Goal: Information Seeking & Learning: Learn about a topic

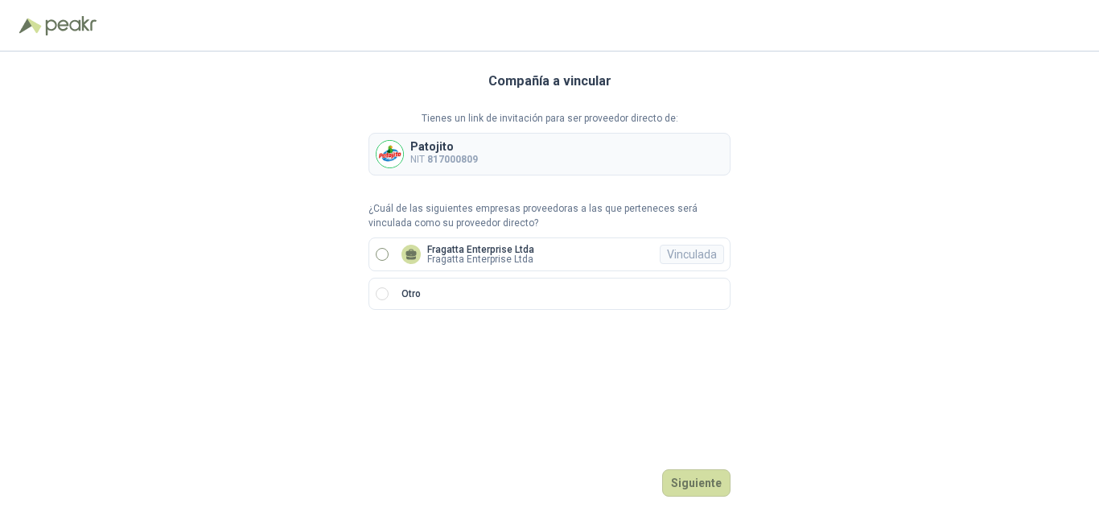
click at [475, 251] on p "Fragatta Enterprise Ltda" at bounding box center [480, 250] width 107 height 10
click at [684, 479] on button "Ingresar" at bounding box center [699, 482] width 64 height 27
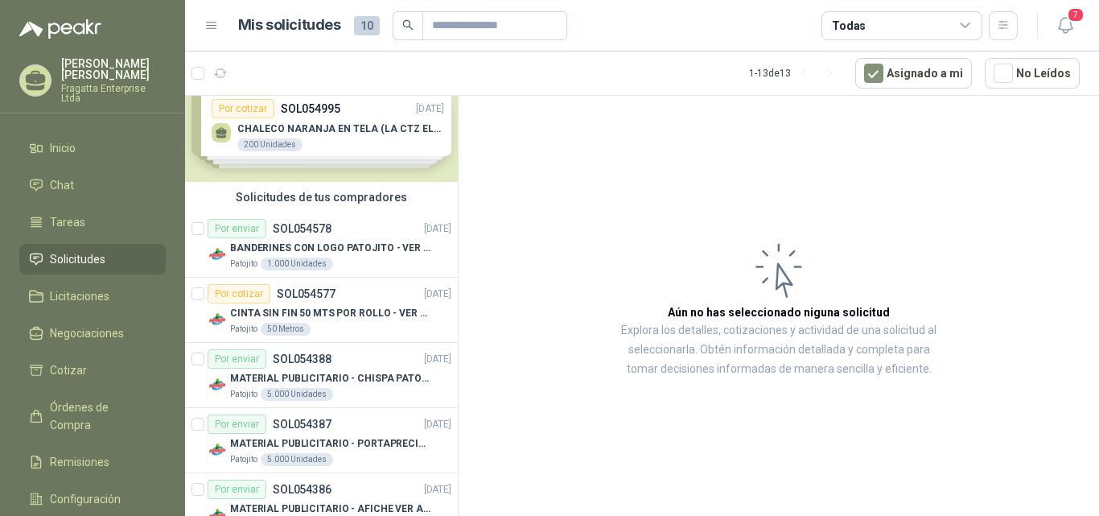
scroll to position [21, 0]
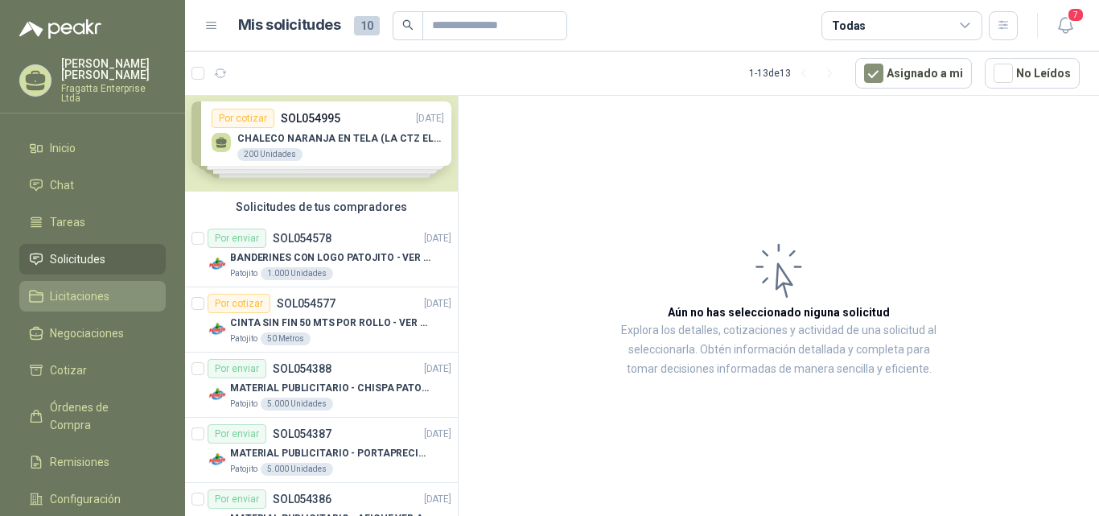
click at [94, 287] on span "Licitaciones" at bounding box center [80, 296] width 60 height 18
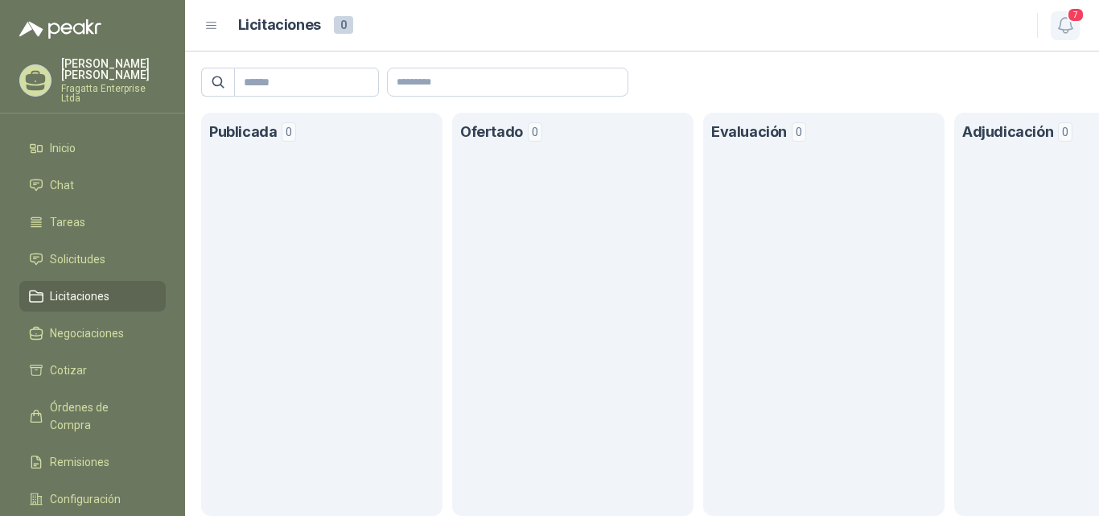
click at [1063, 29] on icon "button" at bounding box center [1065, 25] width 20 height 20
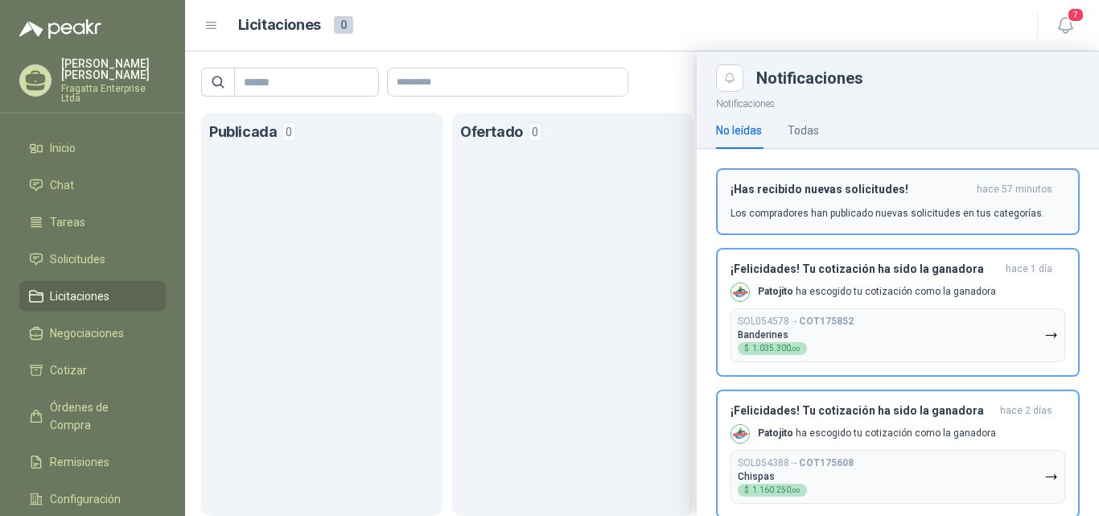
click at [856, 204] on div "¡Has recibido nuevas solicitudes! hace 57 minutos Los compradores han publicado…" at bounding box center [897, 202] width 335 height 38
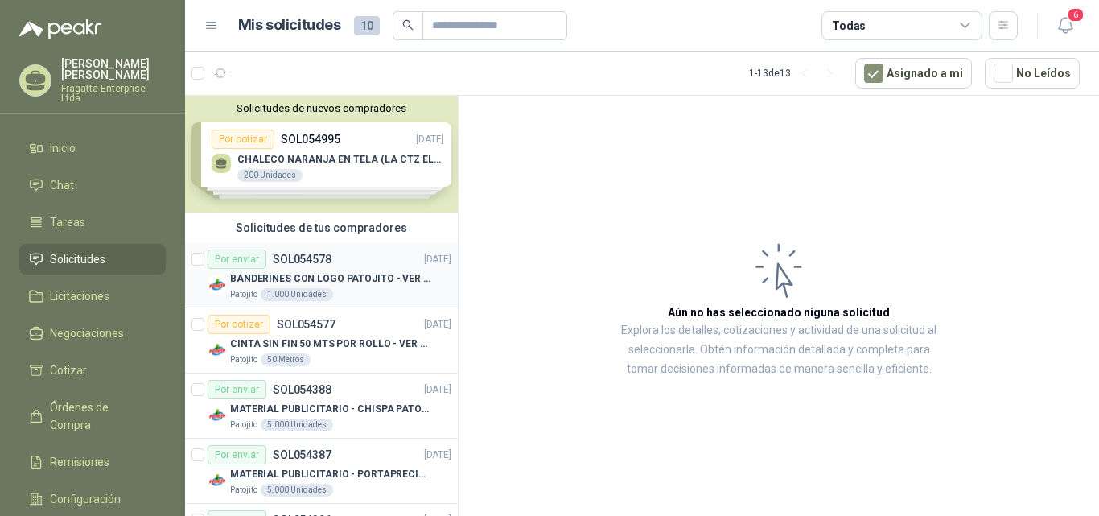
click at [298, 275] on p "BANDERINES CON LOGO PATOJITO - VER DOC ADJUNTO" at bounding box center [330, 278] width 200 height 15
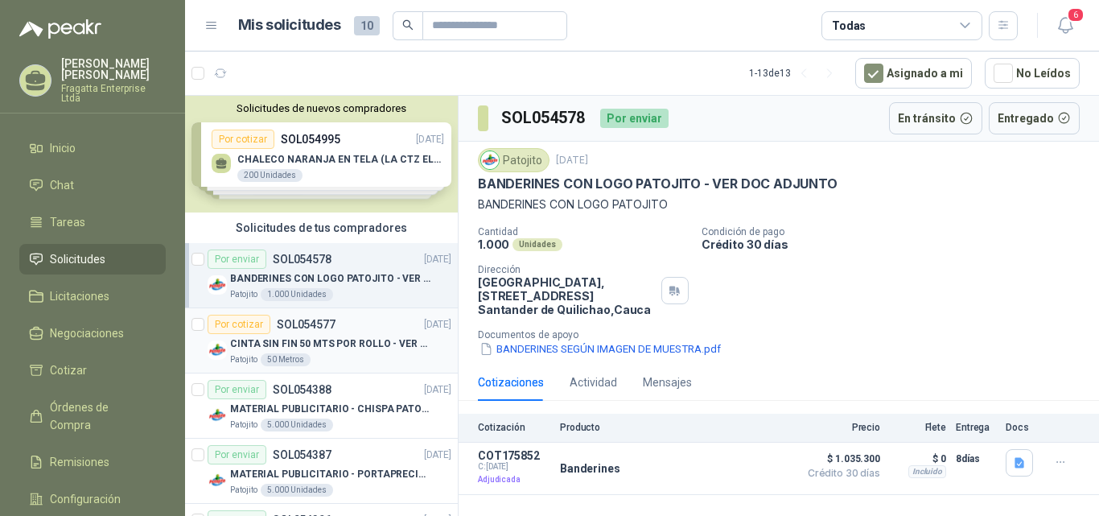
click at [353, 339] on p "CINTA SIN FIN 50 MTS POR ROLLO - VER DOC ADJUNTO" at bounding box center [330, 343] width 200 height 15
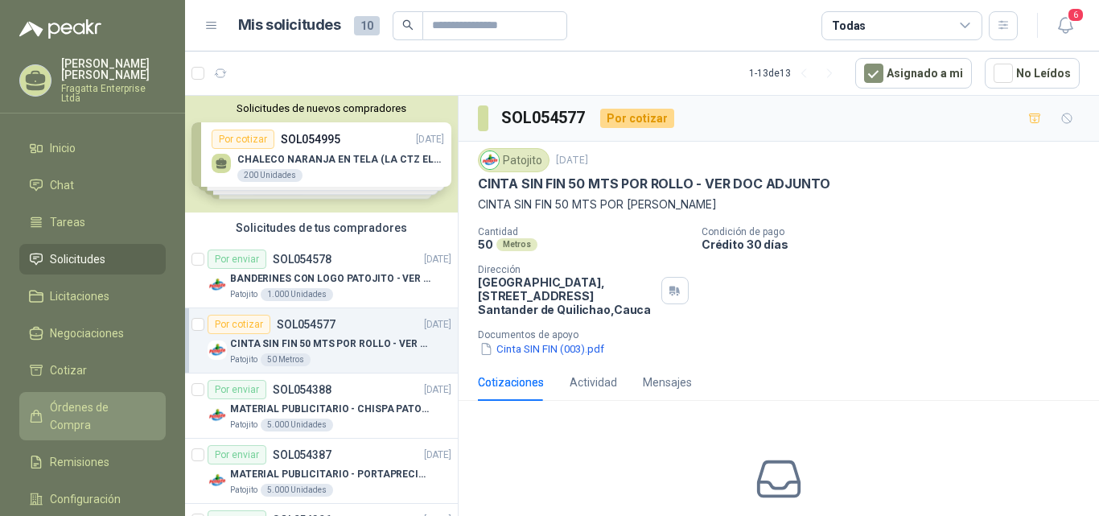
click at [81, 398] on span "Órdenes de Compra" at bounding box center [100, 415] width 101 height 35
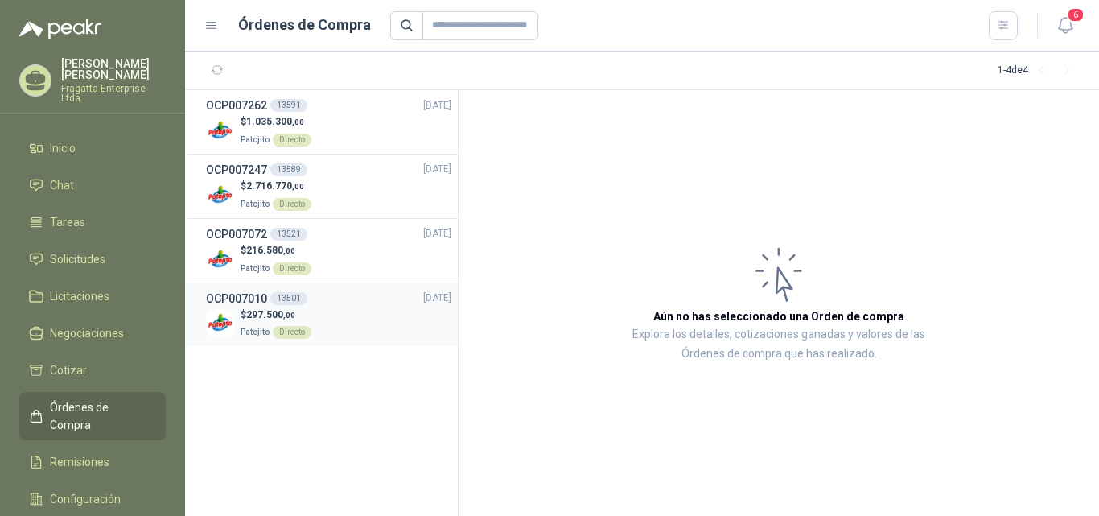
click at [286, 311] on span ",00" at bounding box center [289, 314] width 12 height 9
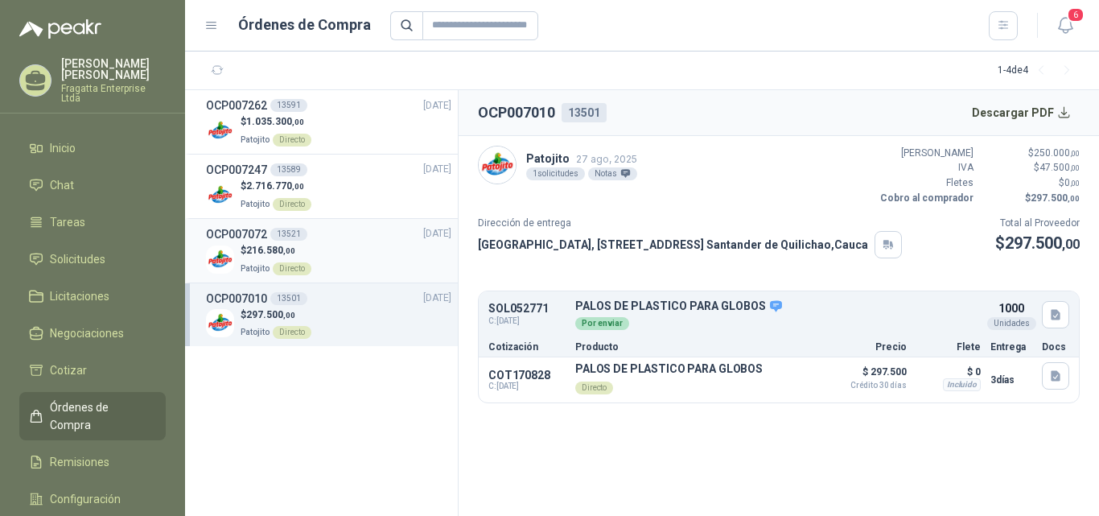
click at [281, 237] on div "13521" at bounding box center [288, 234] width 37 height 13
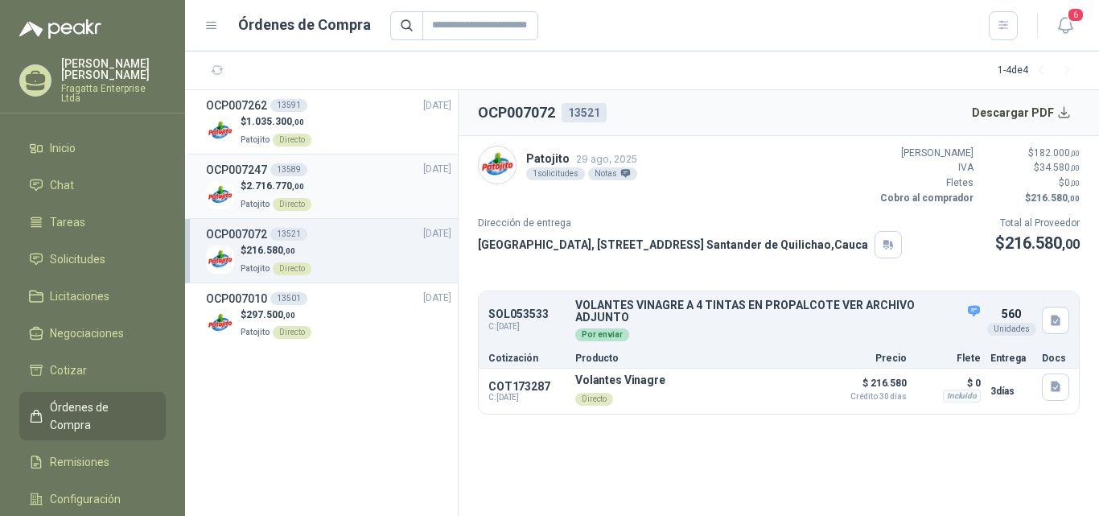
click at [267, 179] on p "$ 2.716.770 ,00" at bounding box center [275, 186] width 71 height 15
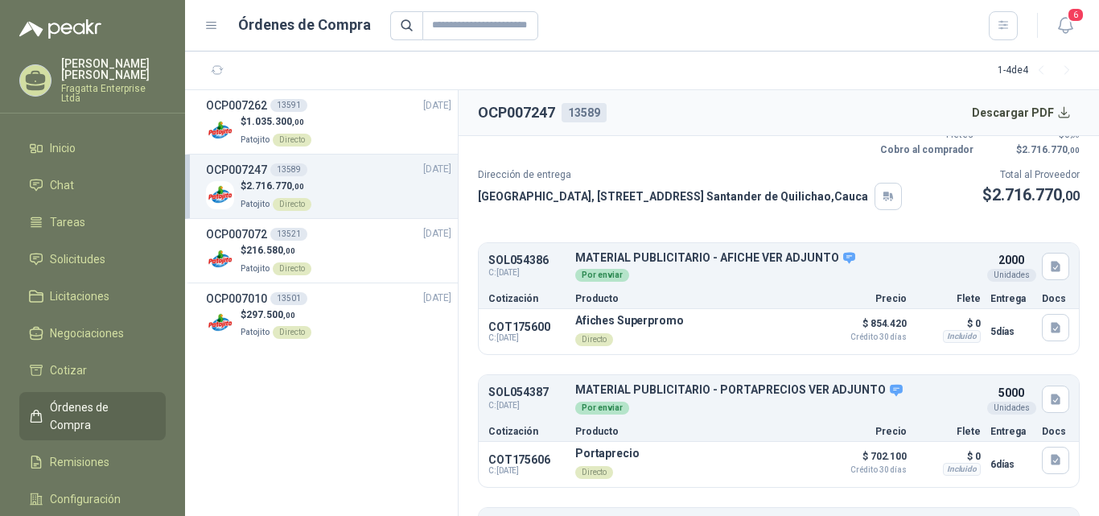
scroll to position [37, 0]
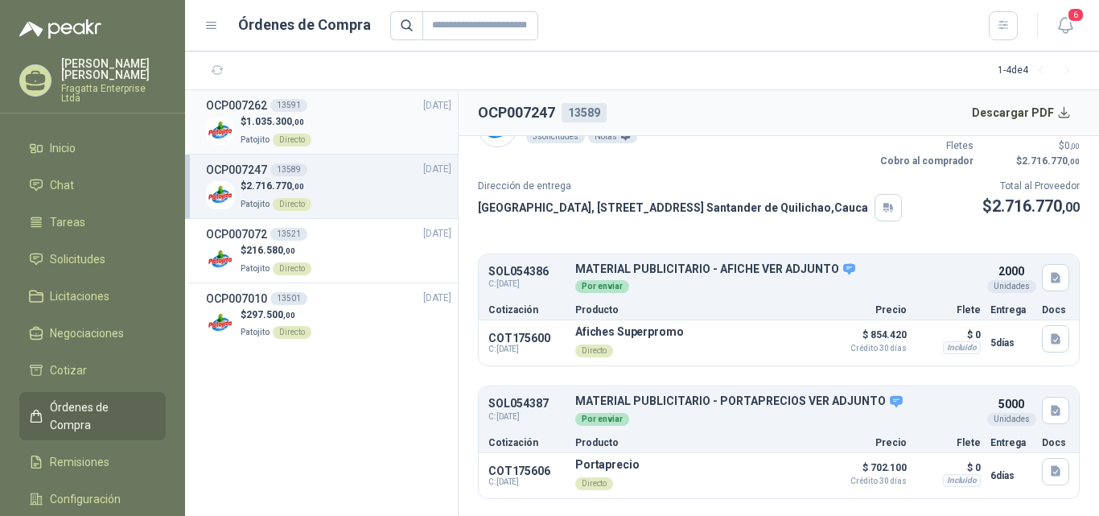
click at [305, 134] on div "Directo" at bounding box center [292, 140] width 39 height 13
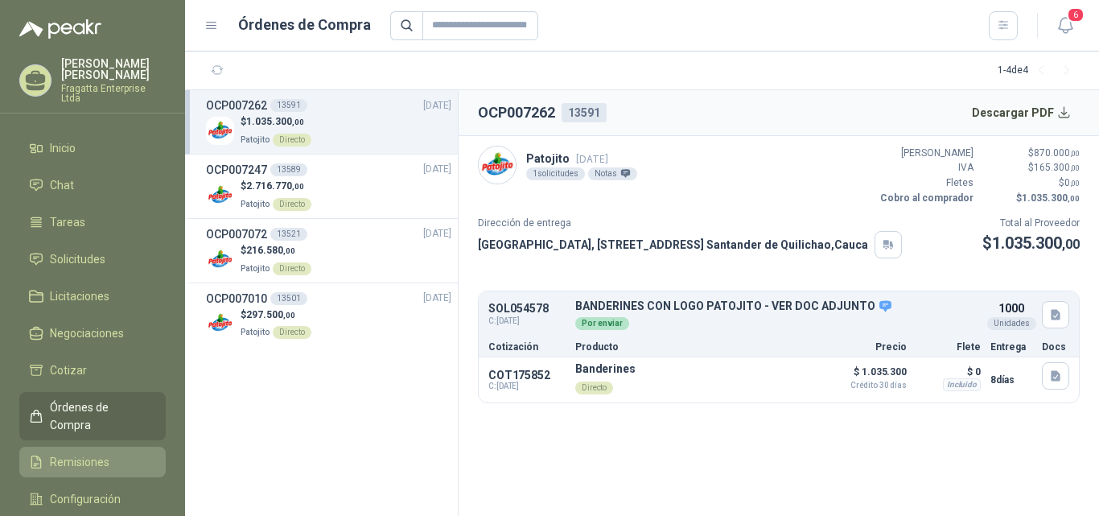
click at [80, 453] on span "Remisiones" at bounding box center [80, 462] width 60 height 18
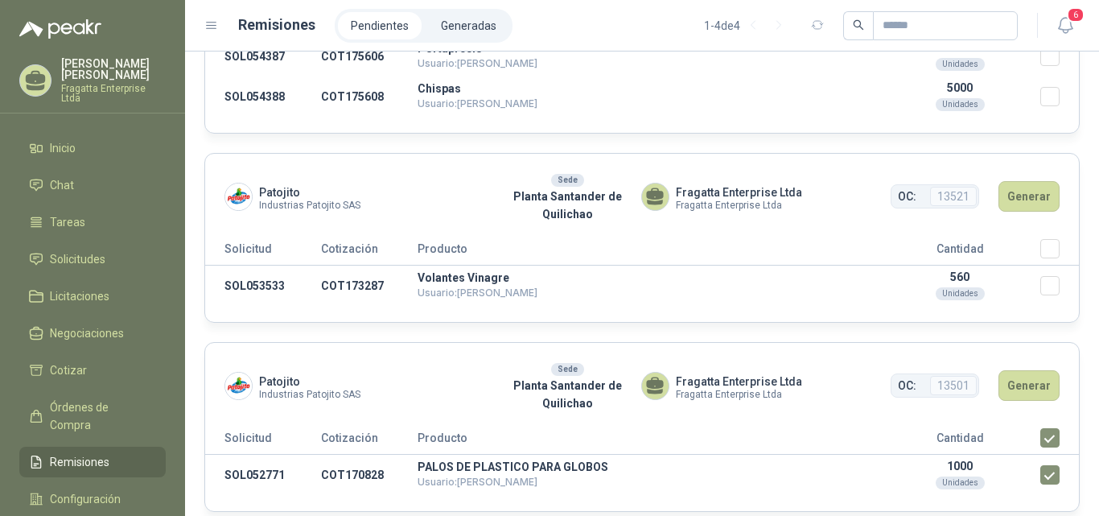
scroll to position [392, 0]
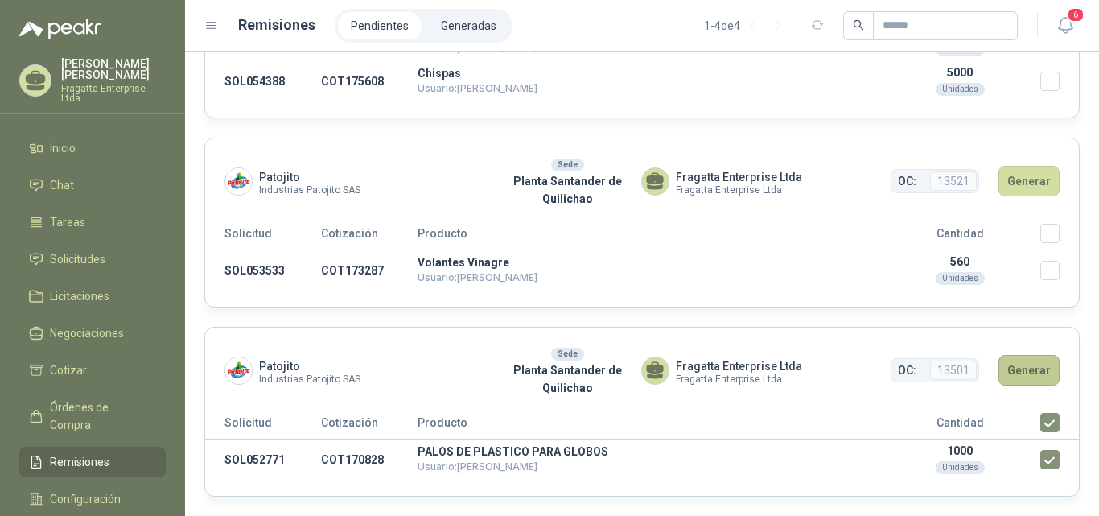
click at [1005, 372] on button "Generar" at bounding box center [1028, 370] width 61 height 31
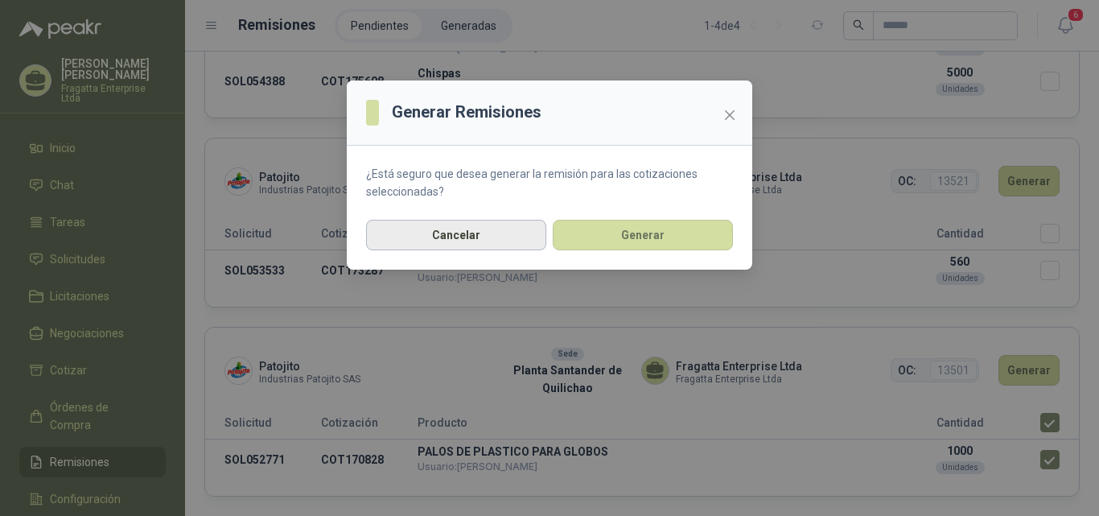
click at [487, 237] on button "Cancelar" at bounding box center [456, 235] width 180 height 31
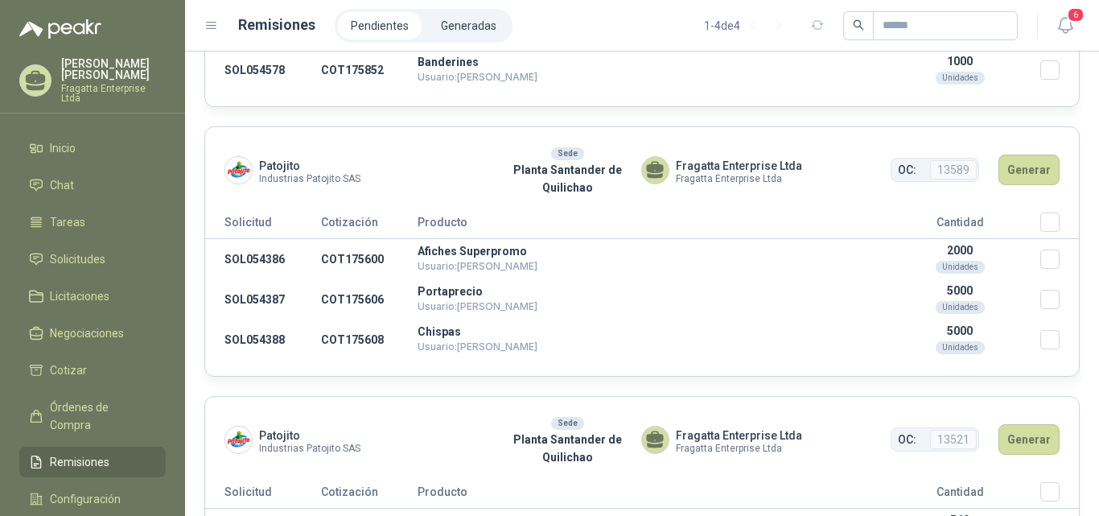
scroll to position [130, 0]
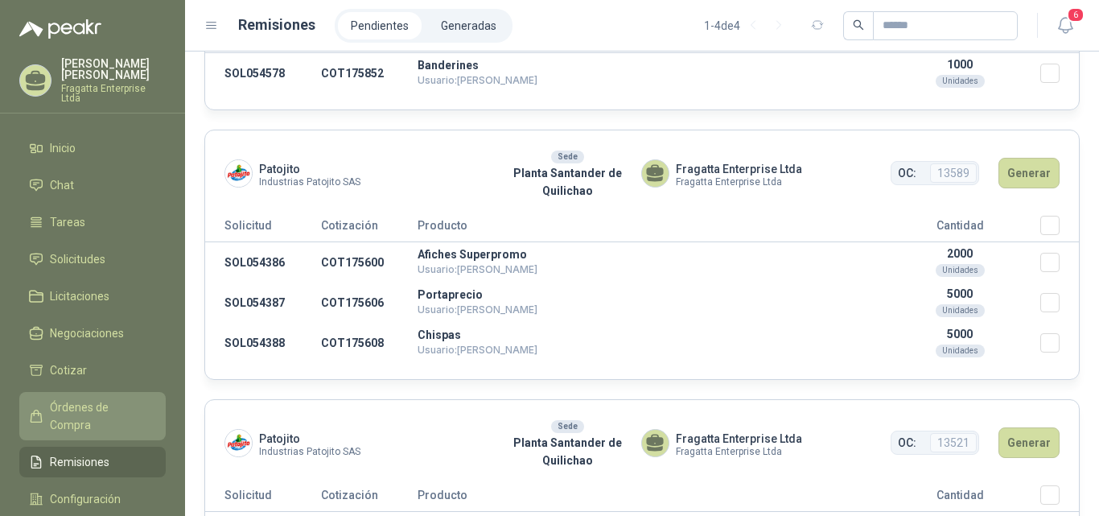
click at [117, 392] on link "Órdenes de Compra" at bounding box center [92, 416] width 146 height 48
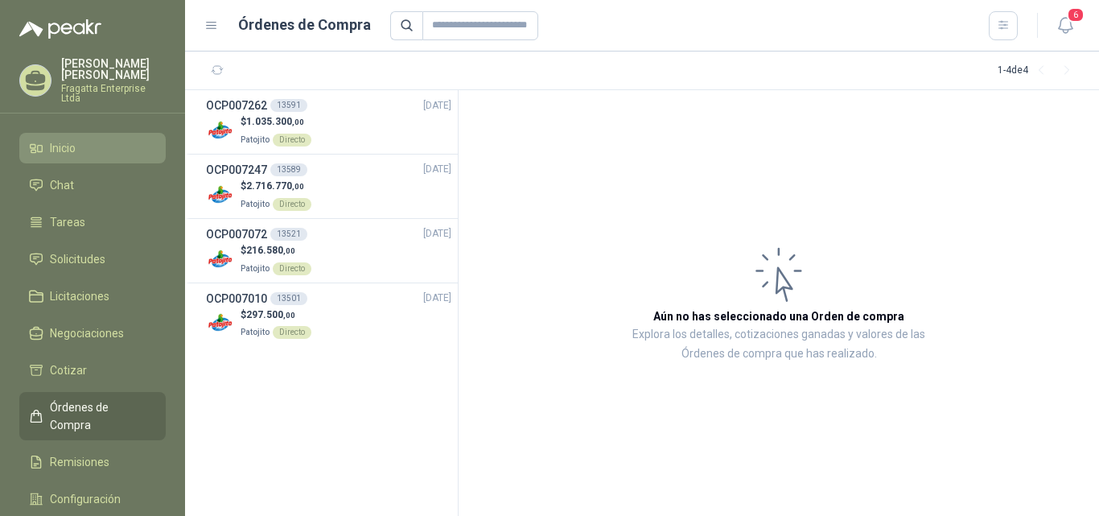
click at [72, 139] on span "Inicio" at bounding box center [63, 148] width 26 height 18
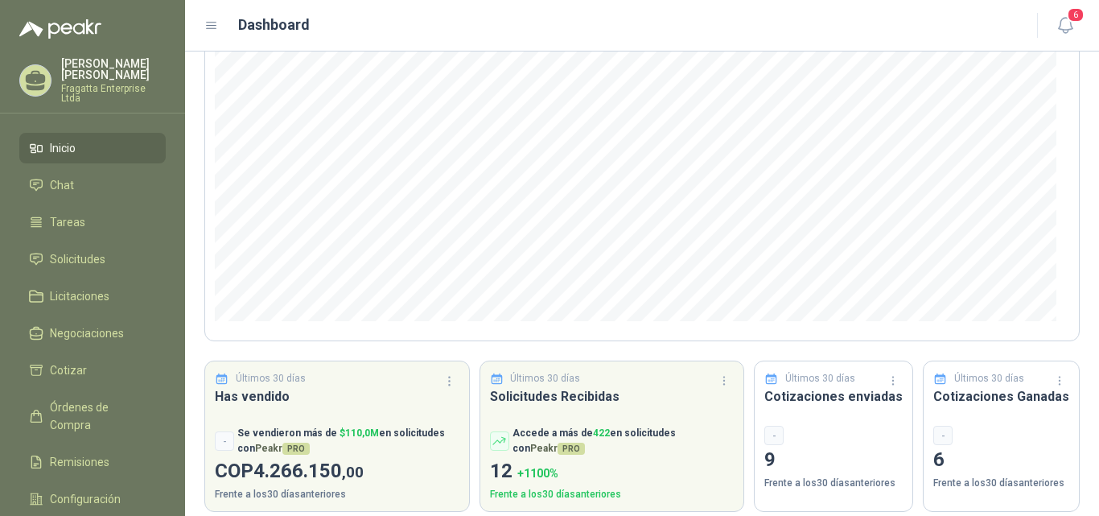
scroll to position [209, 0]
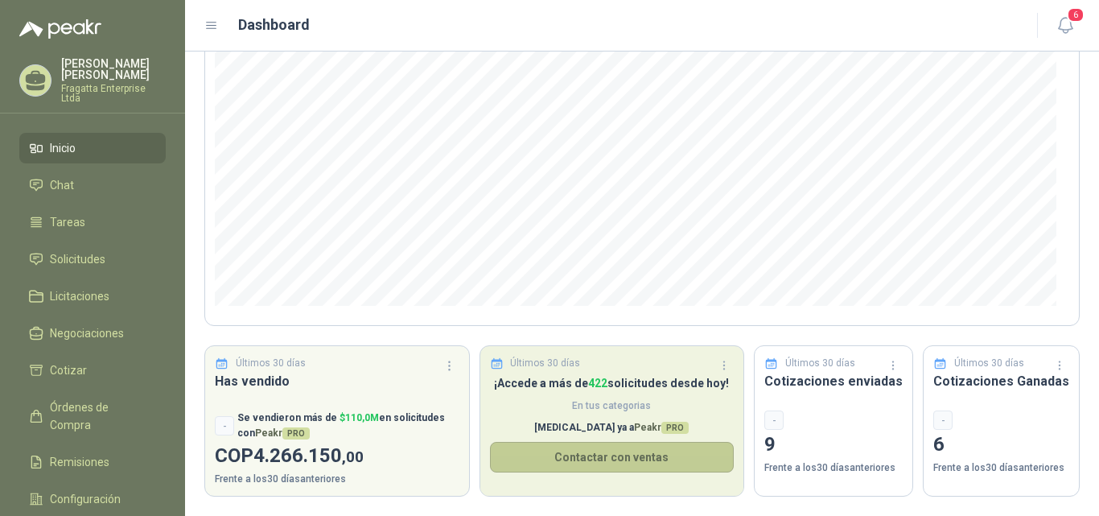
click at [579, 456] on button "Contactar con ventas" at bounding box center [612, 457] width 245 height 31
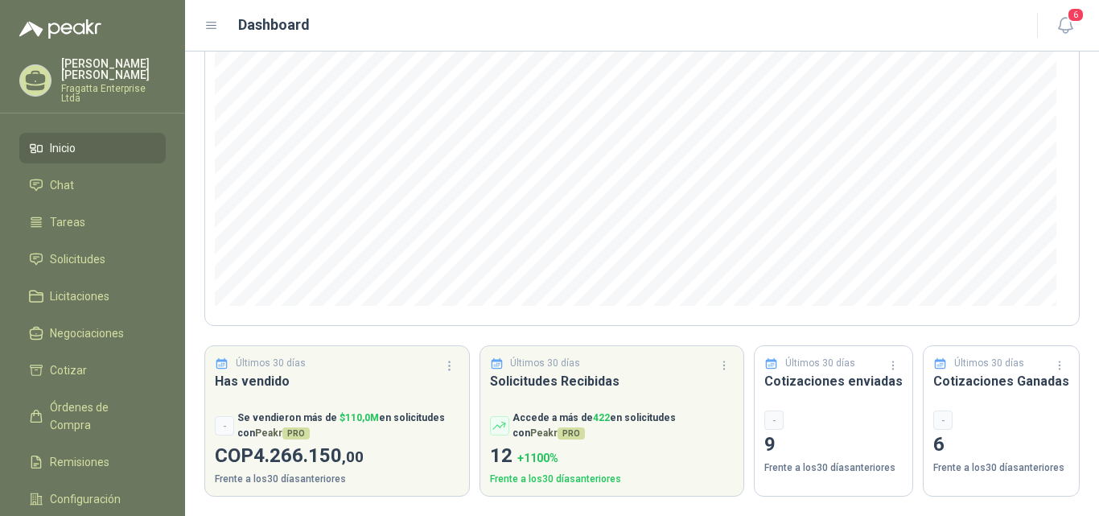
click at [72, 139] on span "Inicio" at bounding box center [63, 148] width 26 height 18
click at [72, 250] on span "Solicitudes" at bounding box center [77, 259] width 55 height 18
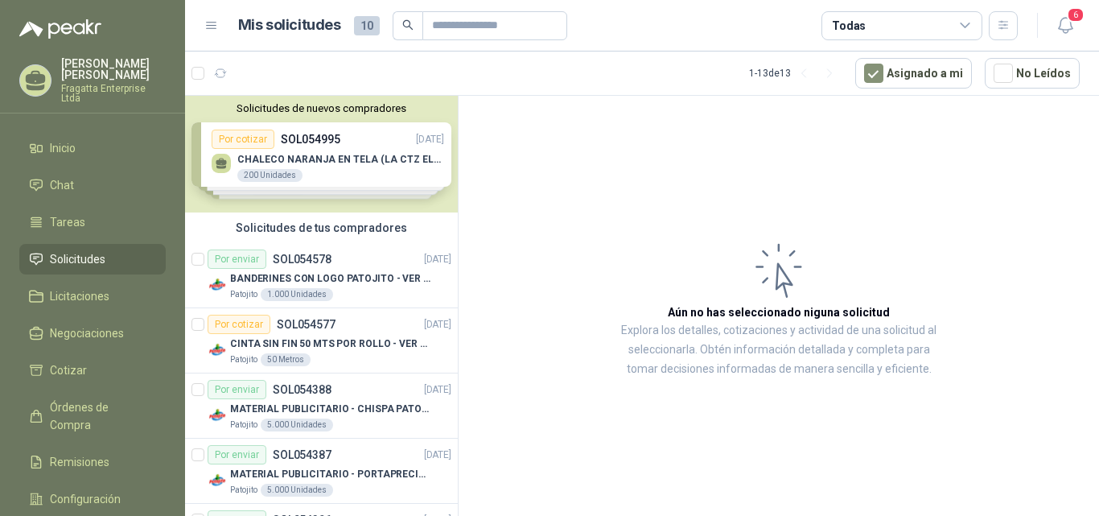
click at [321, 152] on div "Solicitudes de nuevos compradores Por cotizar SOL054995 05/09/25 CHALECO NARANJ…" at bounding box center [321, 154] width 273 height 117
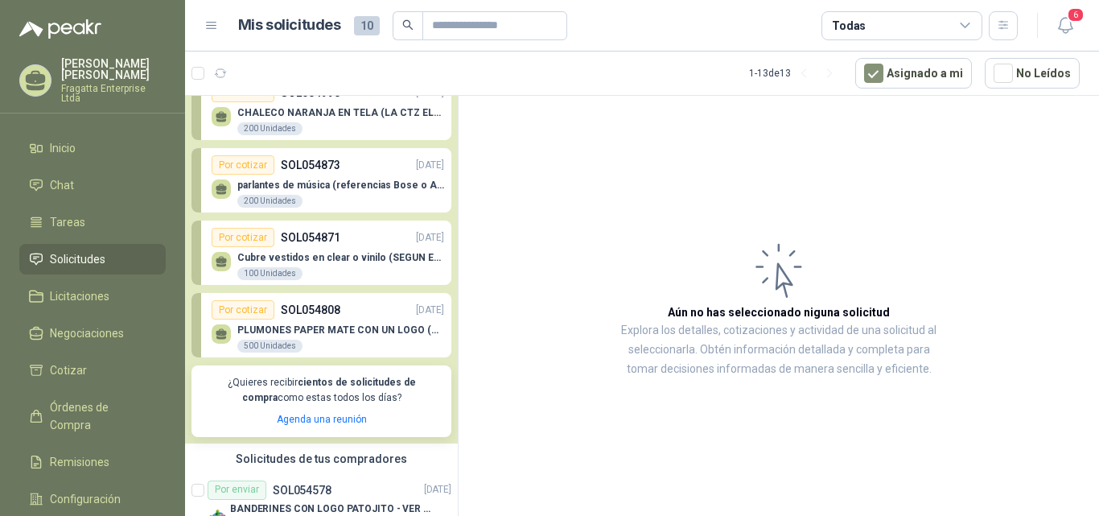
scroll to position [68, 0]
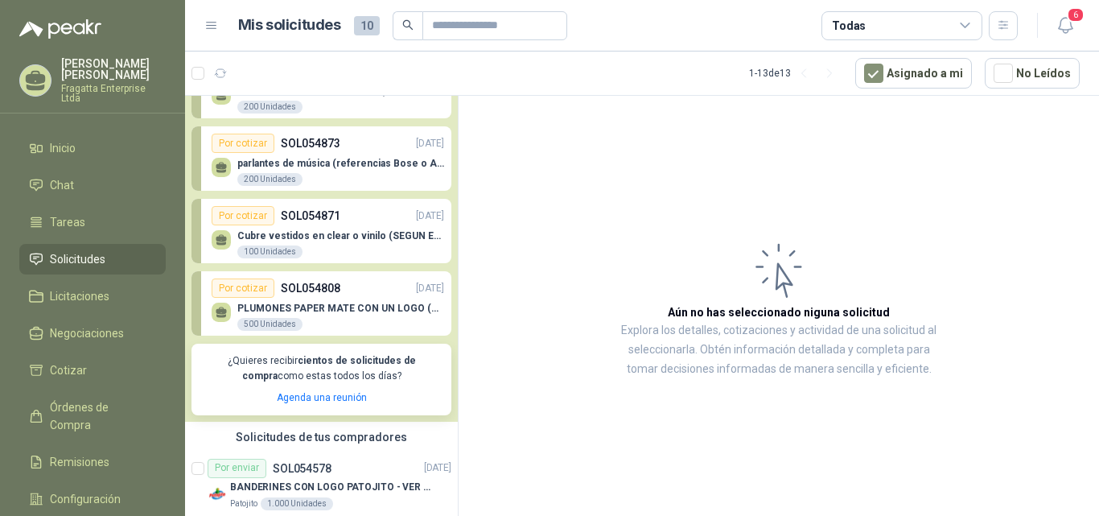
click at [312, 310] on p "PLUMONES PAPER MATE CON UN LOGO (SEGUN REF.ADJUNTA)" at bounding box center [340, 307] width 207 height 11
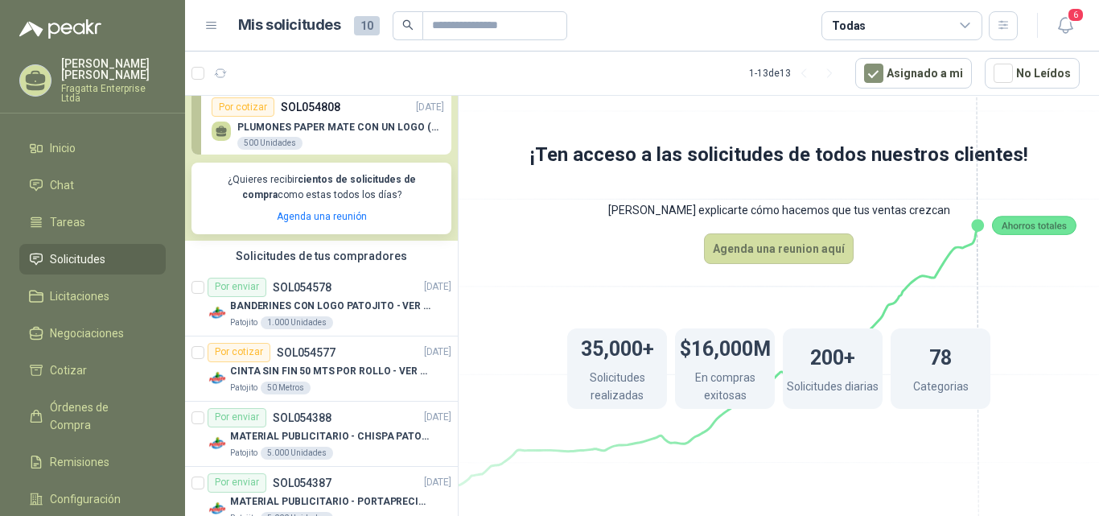
scroll to position [250, 0]
click at [1098, 53] on article "1 - 13 de 13 Asignado a mi No Leídos" at bounding box center [642, 72] width 914 height 43
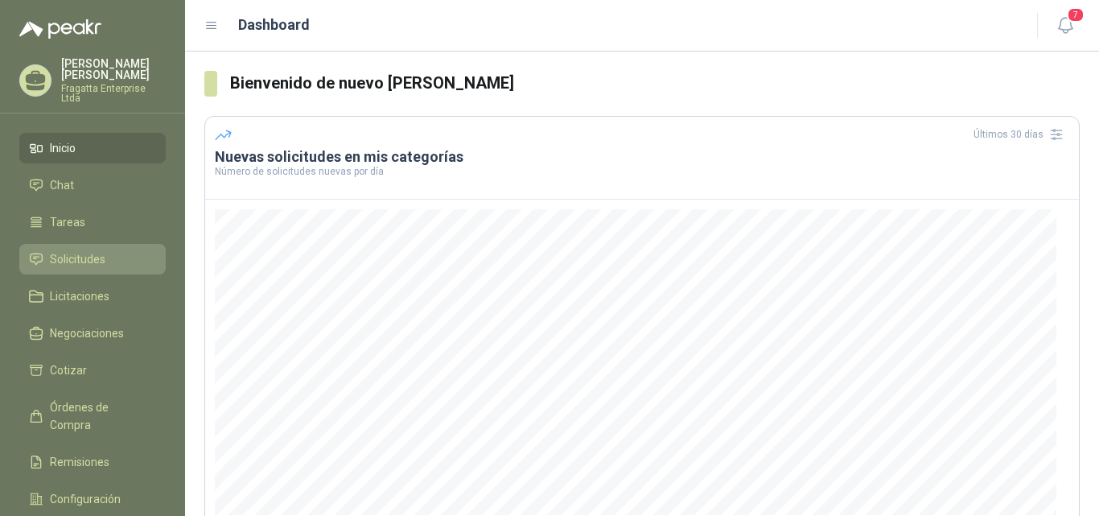
click at [74, 250] on span "Solicitudes" at bounding box center [77, 259] width 55 height 18
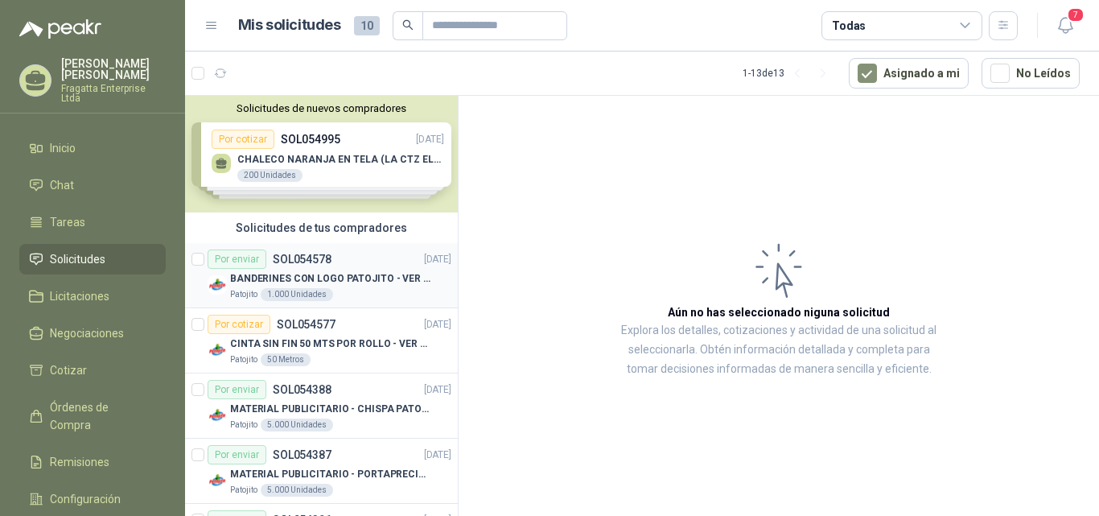
click at [341, 263] on div "Por enviar SOL054578 [DATE]" at bounding box center [330, 258] width 244 height 19
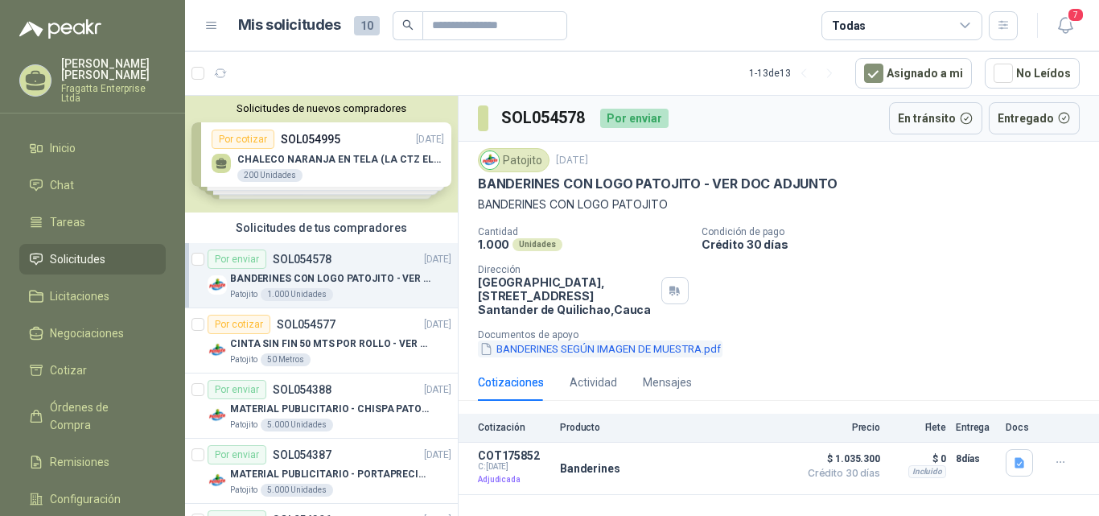
click at [643, 349] on button "BANDERINES SEGÚN IMAGEN DE MUESTRA.pdf" at bounding box center [600, 348] width 245 height 17
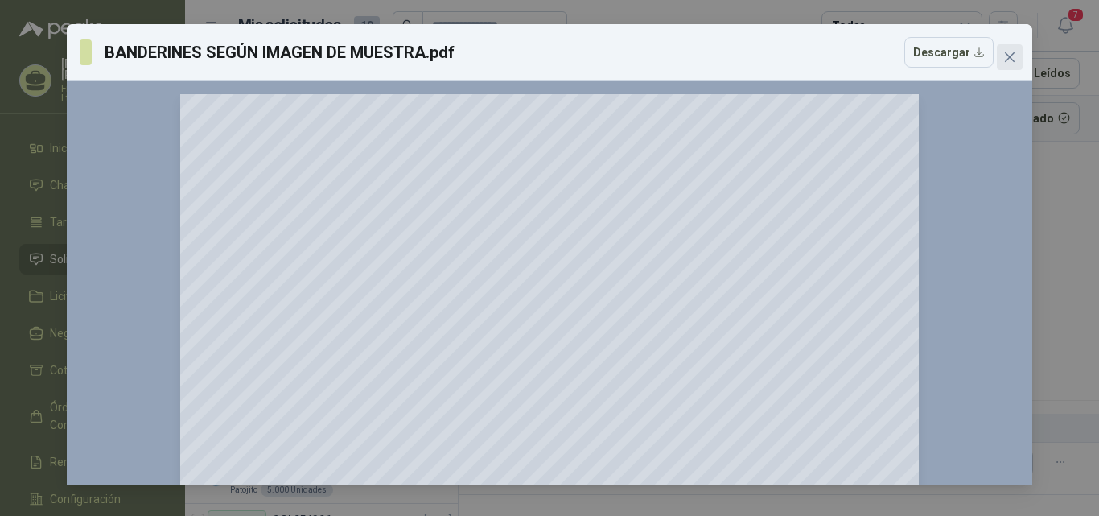
click at [1006, 57] on icon "close" at bounding box center [1009, 57] width 13 height 13
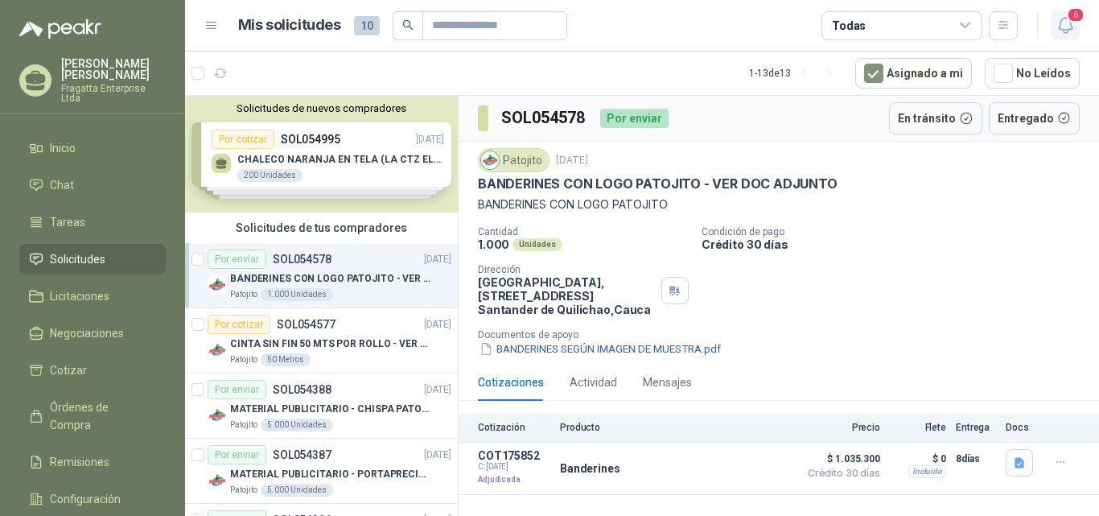
click at [1070, 17] on span "6" at bounding box center [1076, 14] width 18 height 15
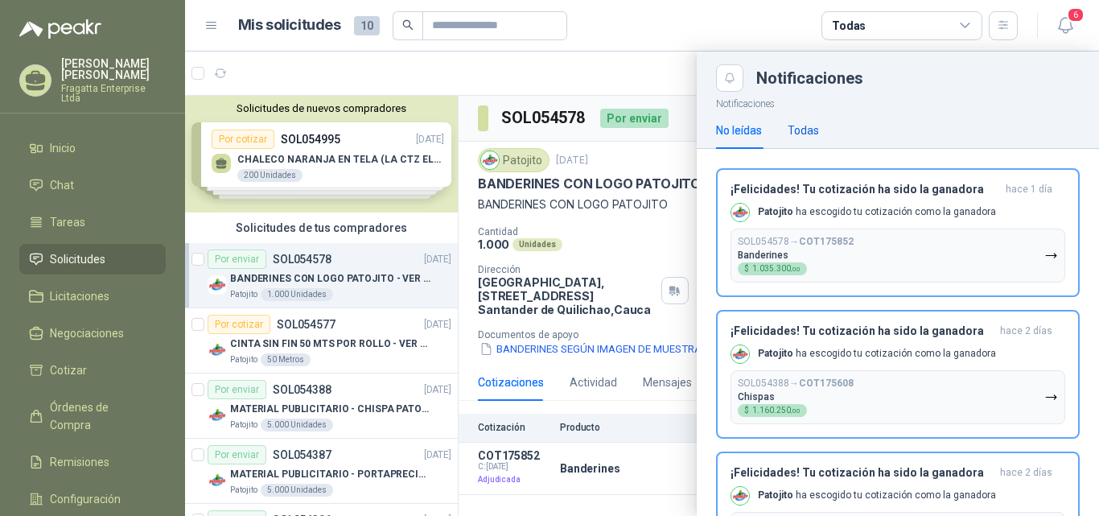
click at [802, 126] on div "Todas" at bounding box center [802, 130] width 31 height 18
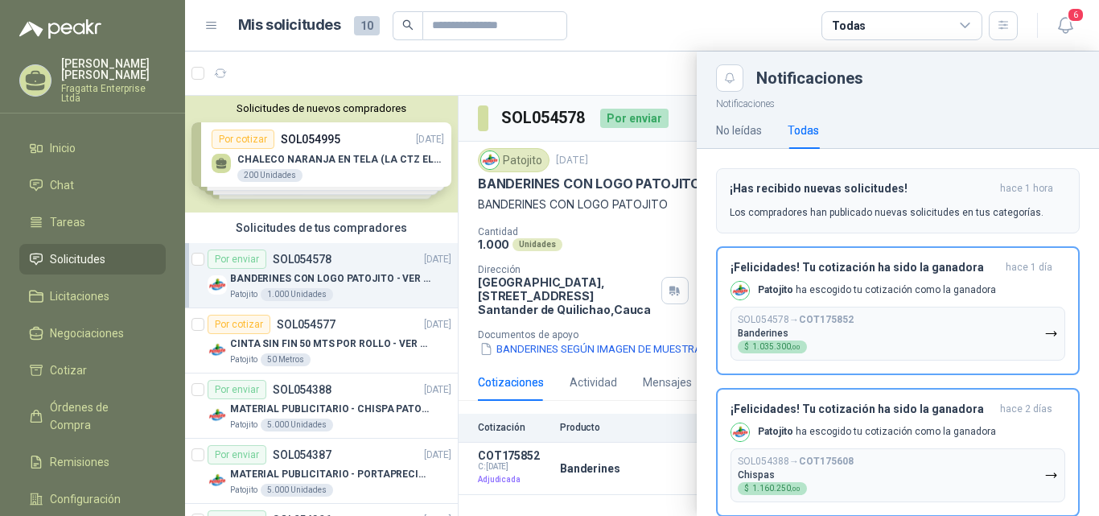
click at [798, 199] on div "¡Has recibido nuevas solicitudes! hace 1 hora Los compradores han publicado nue…" at bounding box center [898, 201] width 336 height 38
